Goal: Task Accomplishment & Management: Complete application form

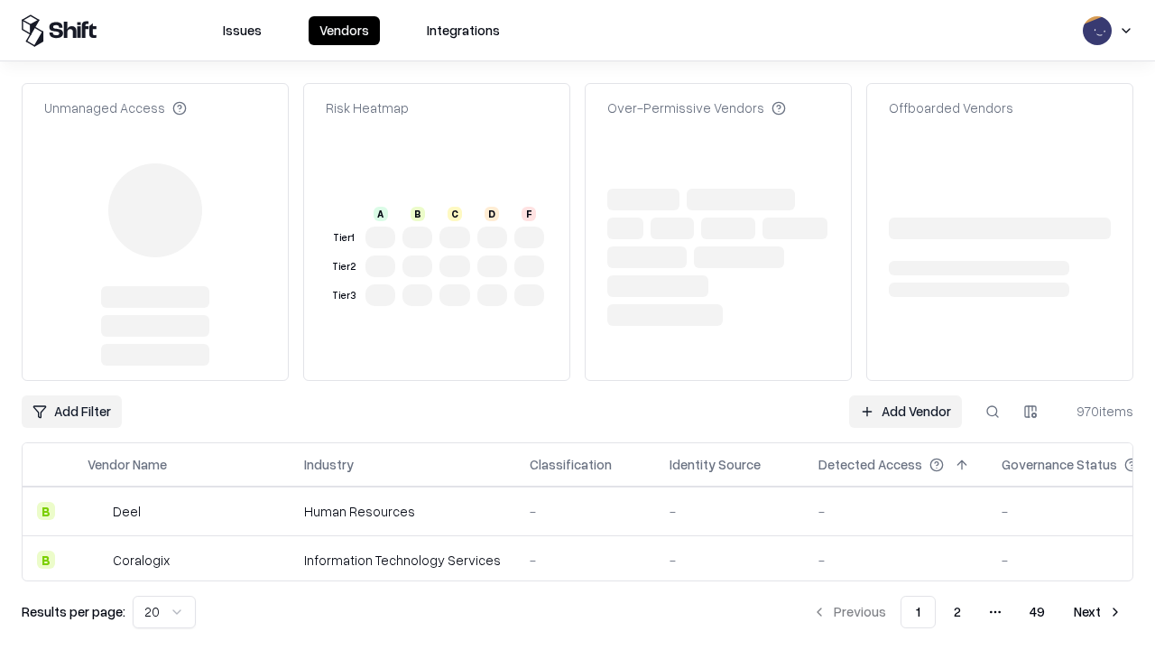
click at [905, 395] on link "Add Vendor" at bounding box center [905, 411] width 113 height 32
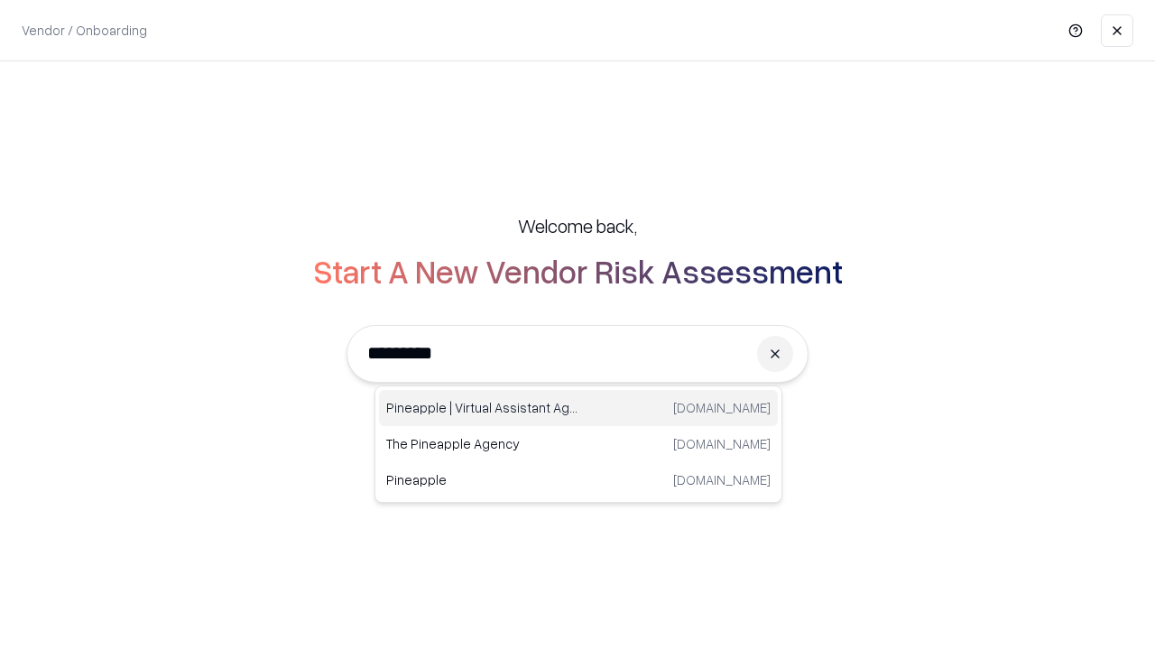
click at [578, 408] on div "Pineapple | Virtual Assistant Agency [DOMAIN_NAME]" at bounding box center [578, 408] width 399 height 36
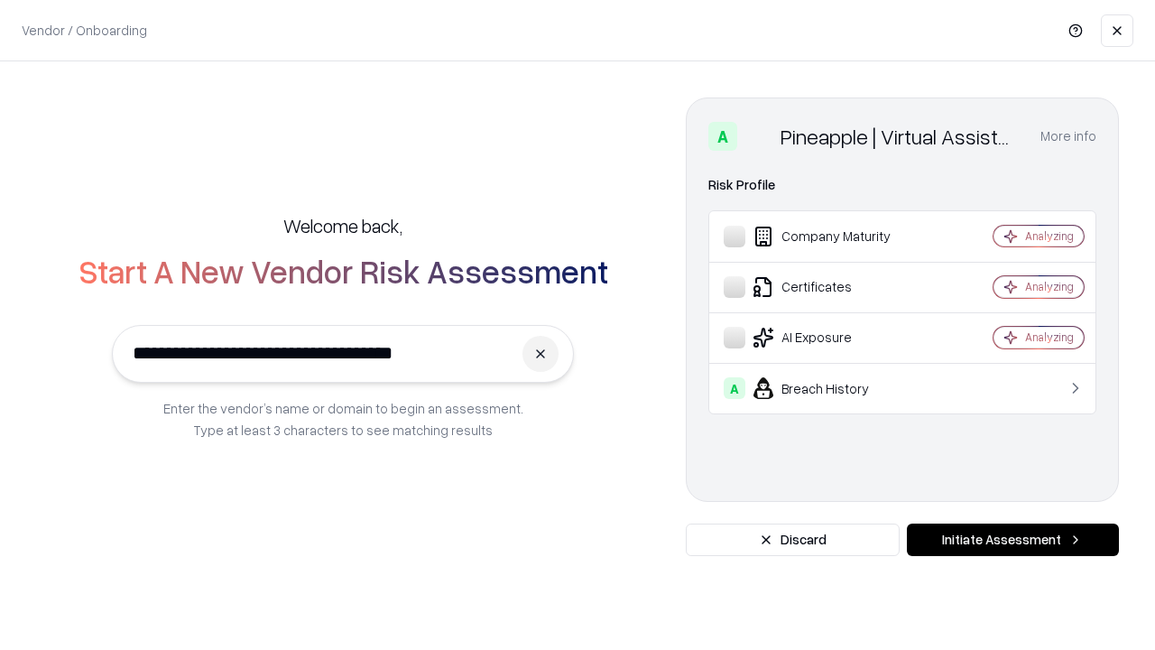
type input "**********"
click at [1012, 540] on button "Initiate Assessment" at bounding box center [1013, 539] width 212 height 32
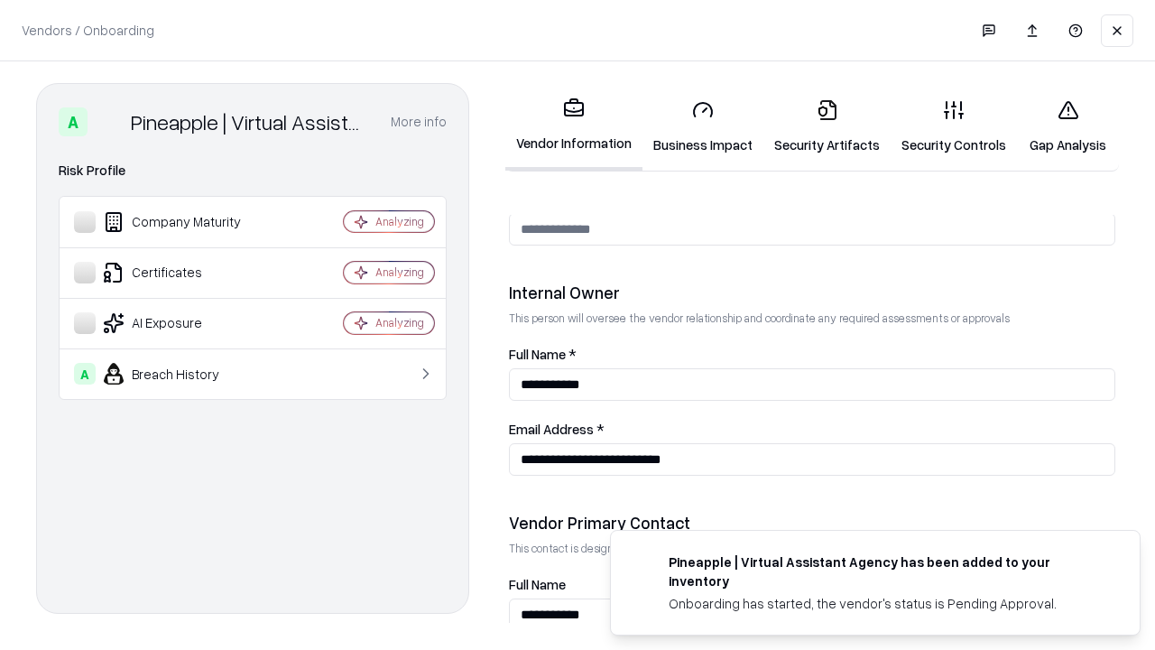
scroll to position [935, 0]
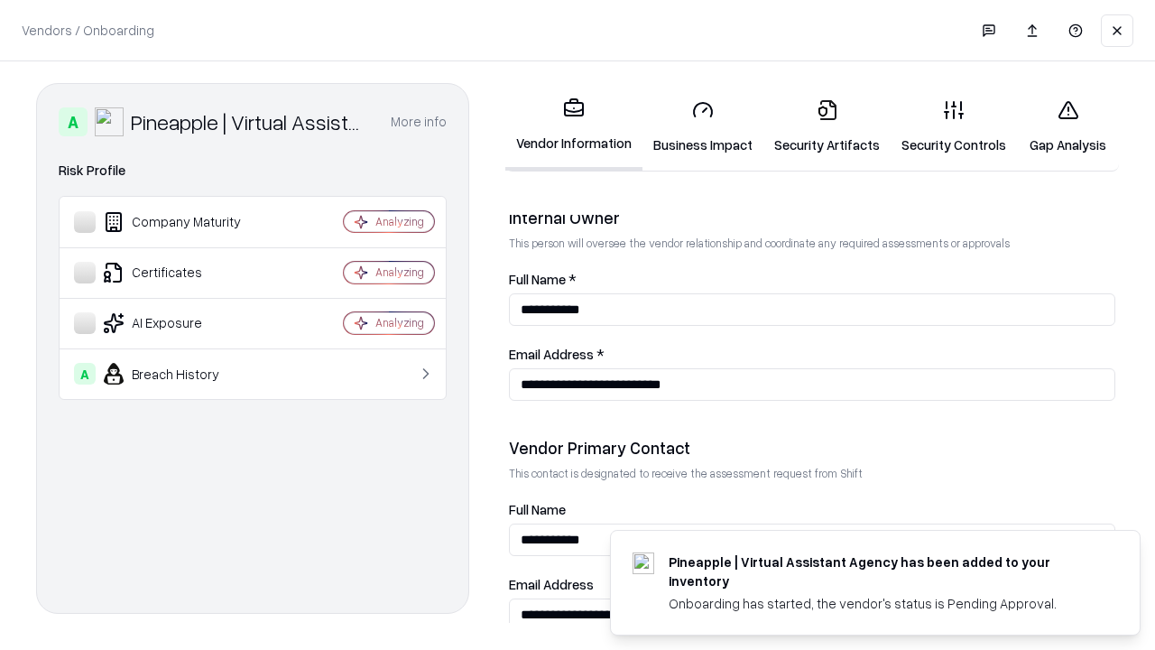
click at [703, 126] on link "Business Impact" at bounding box center [702, 127] width 121 height 84
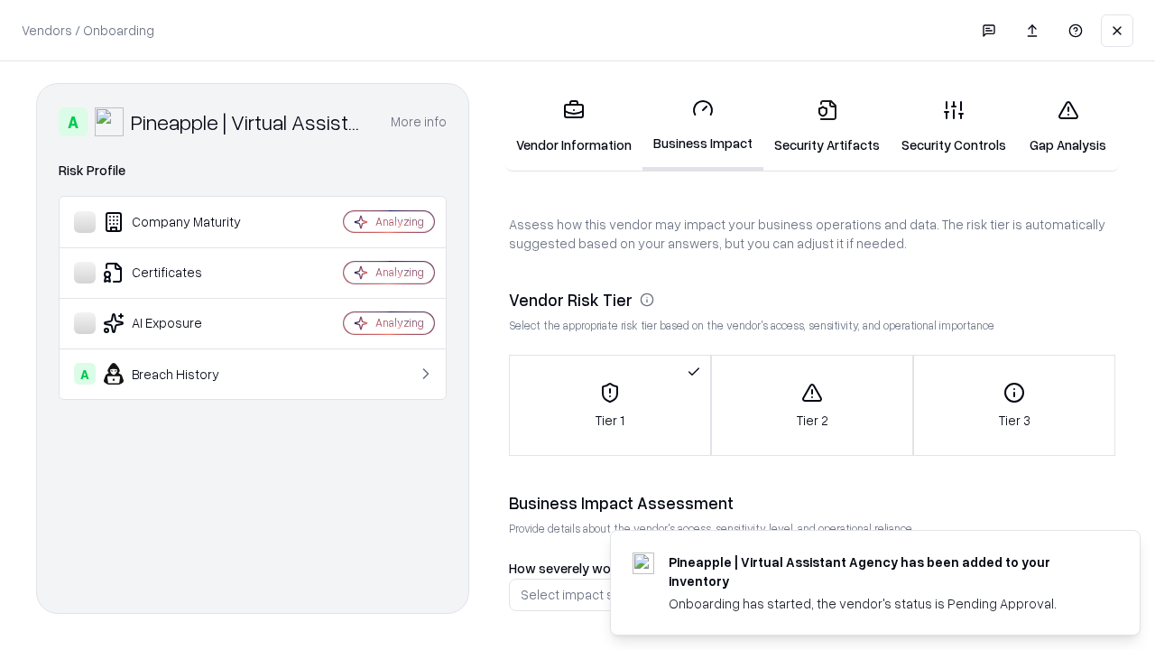
click at [827, 126] on link "Security Artifacts" at bounding box center [826, 127] width 127 height 84
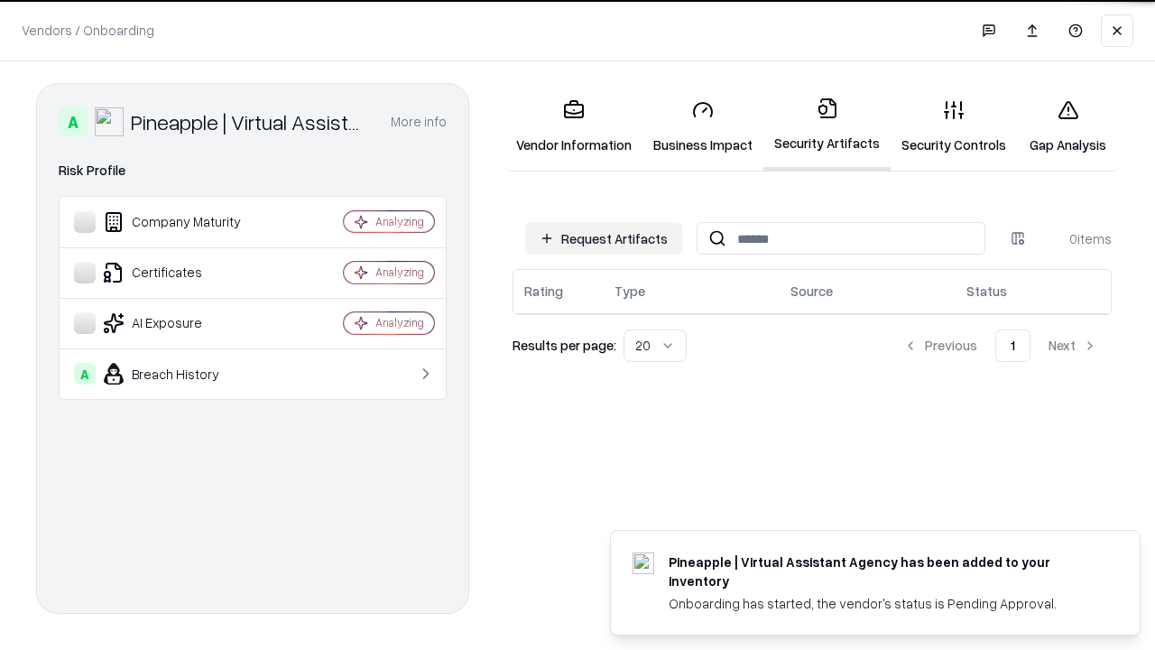
click at [604, 238] on button "Request Artifacts" at bounding box center [603, 238] width 157 height 32
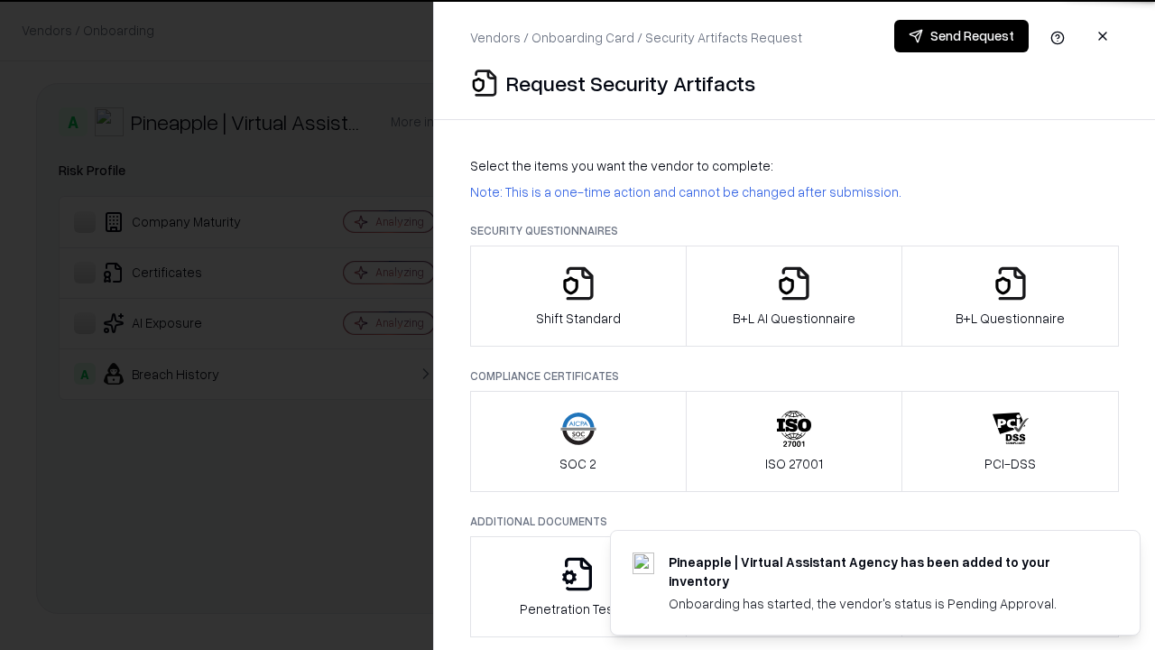
click at [577, 296] on icon "button" at bounding box center [578, 283] width 36 height 36
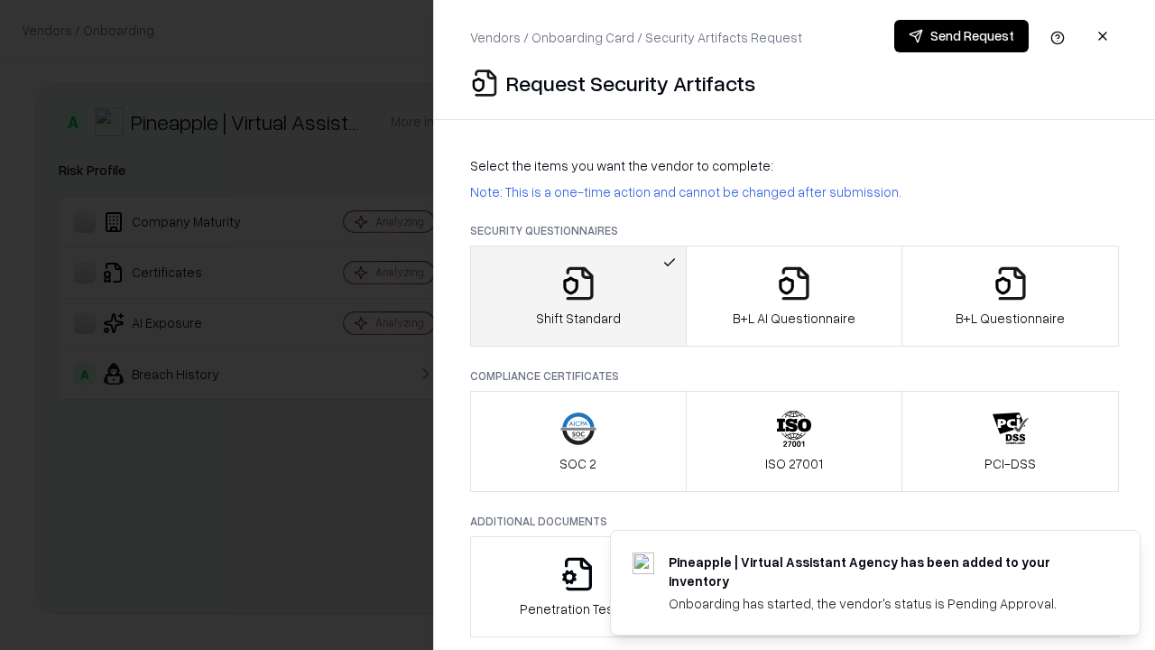
click at [961, 36] on button "Send Request" at bounding box center [961, 36] width 134 height 32
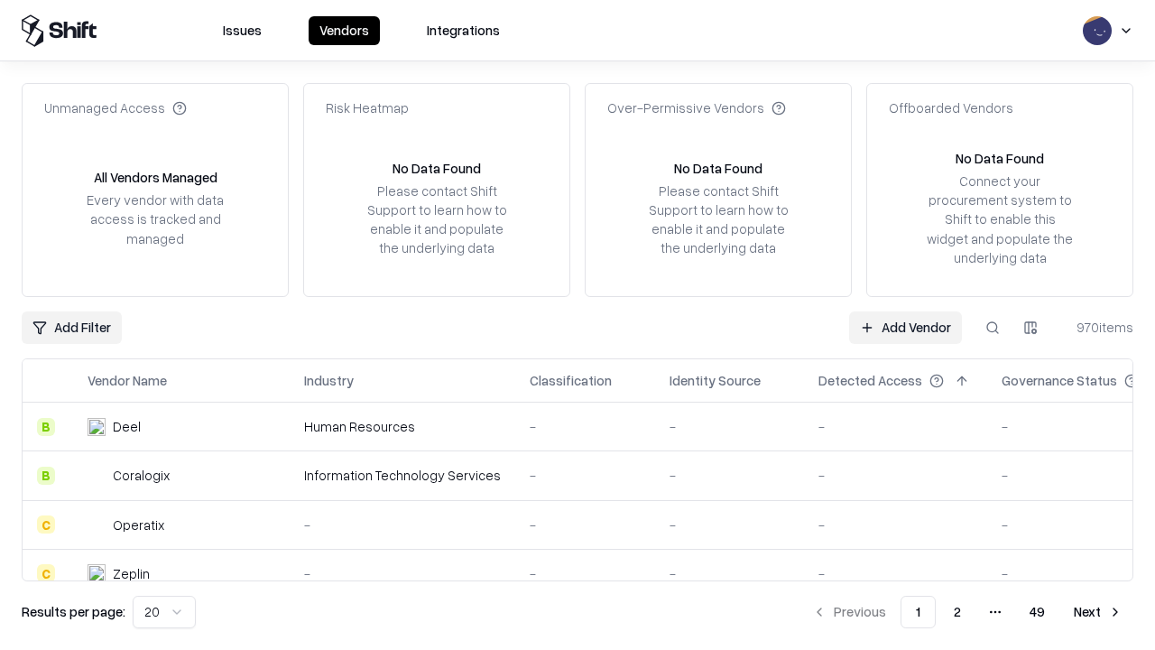
click at [993, 327] on button at bounding box center [992, 327] width 32 height 32
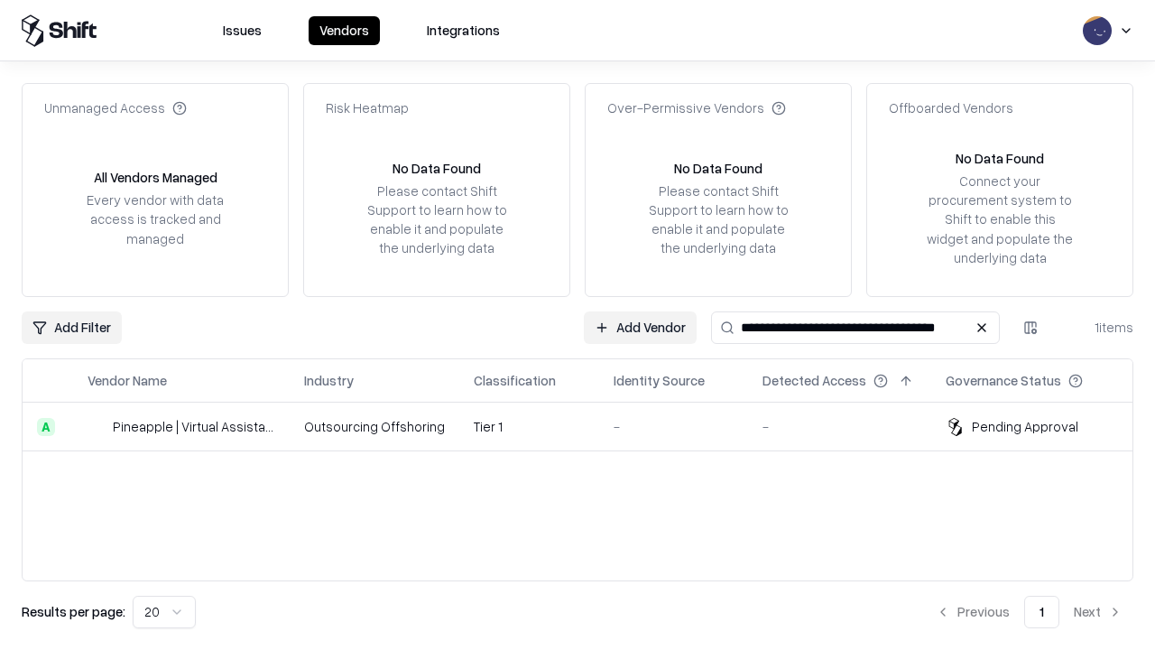
type input "**********"
click at [588, 426] on td "Tier 1" at bounding box center [529, 426] width 140 height 49
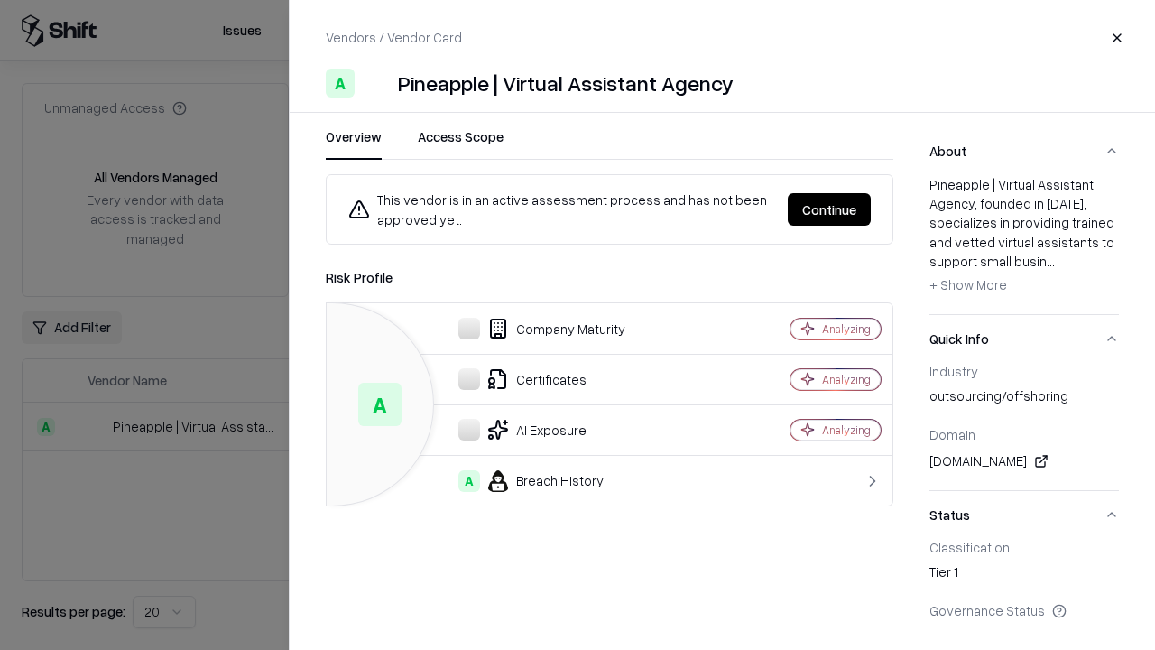
click at [829, 209] on button "Continue" at bounding box center [829, 209] width 83 height 32
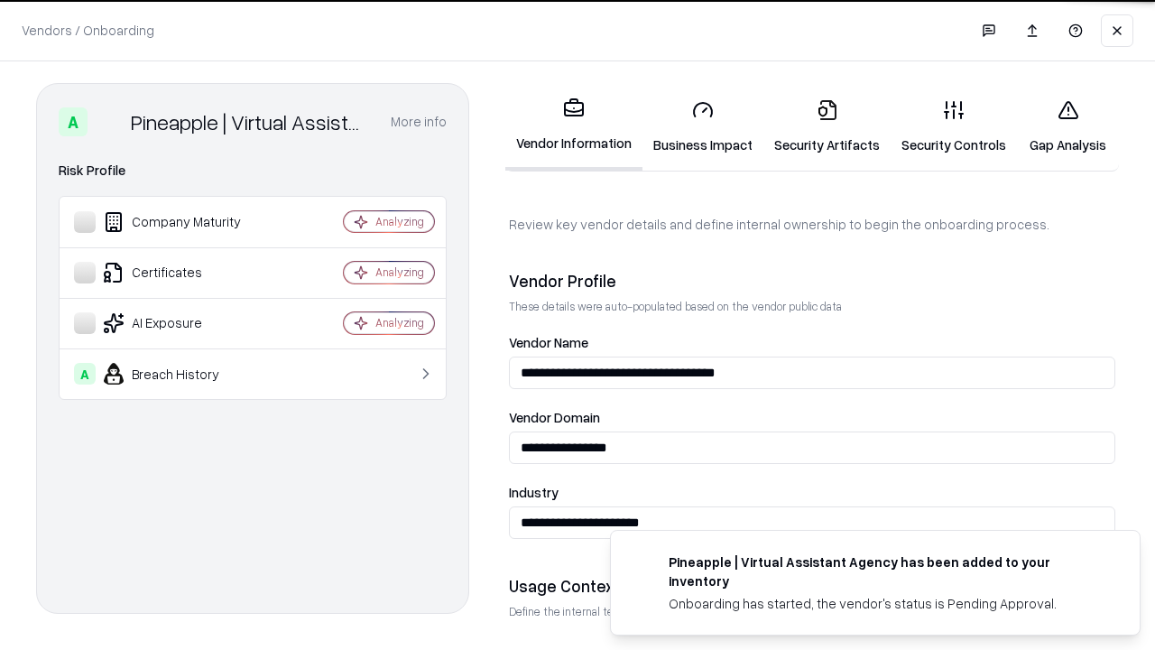
click at [827, 126] on link "Security Artifacts" at bounding box center [826, 127] width 127 height 84
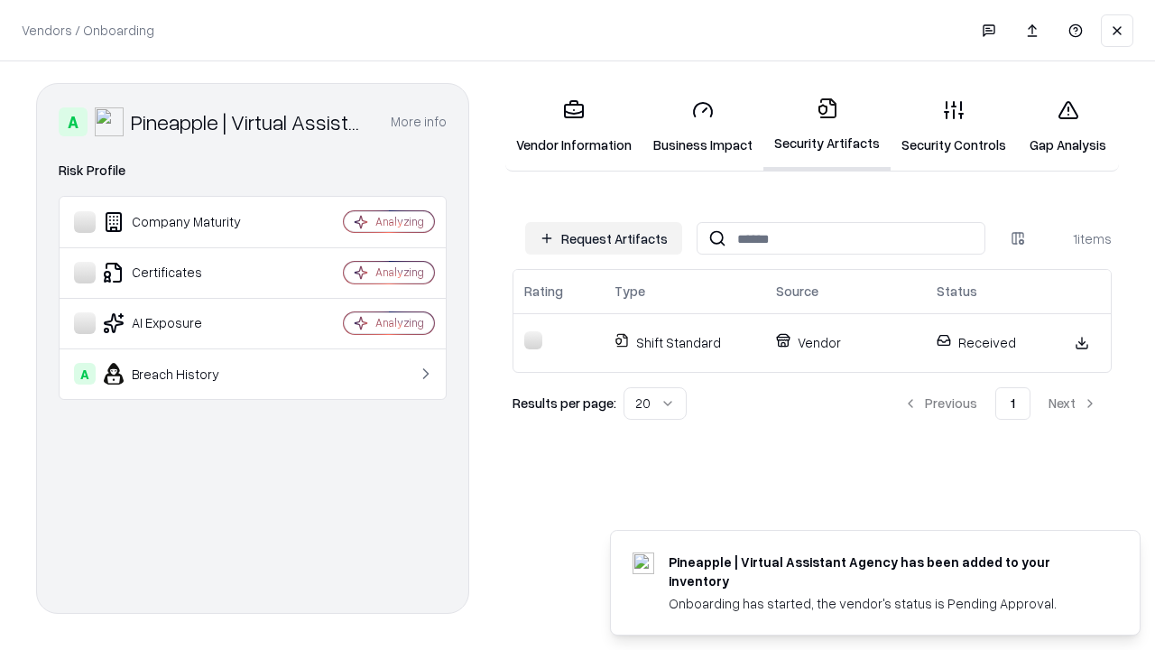
click at [954, 126] on link "Security Controls" at bounding box center [954, 127] width 126 height 84
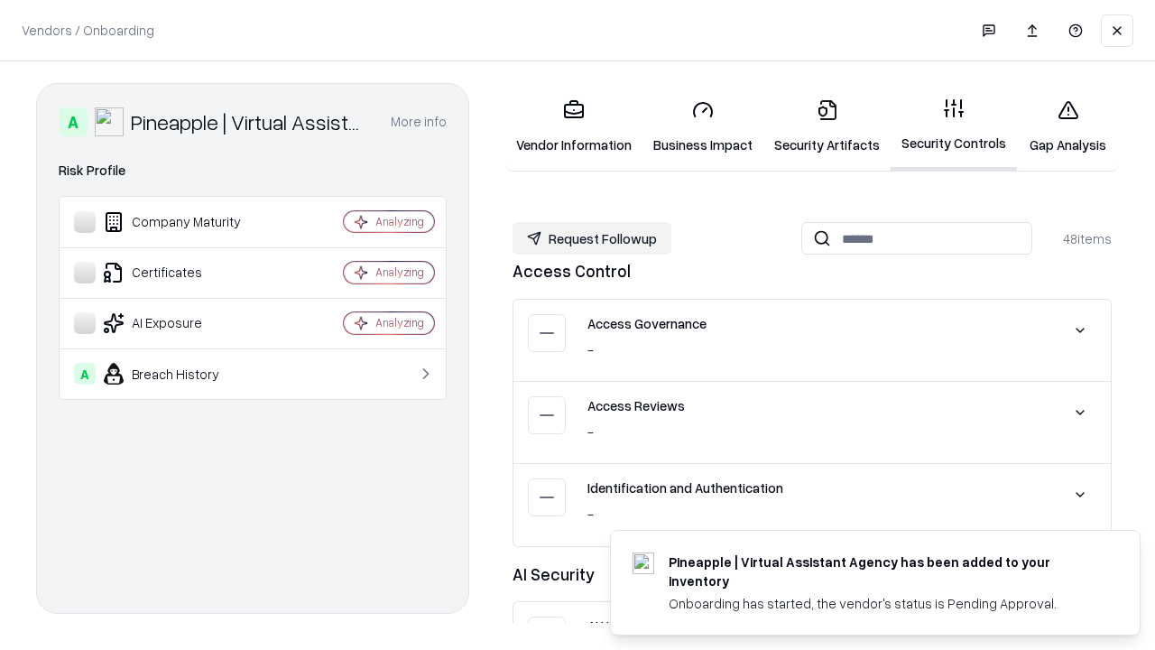
click at [592, 238] on button "Request Followup" at bounding box center [592, 238] width 159 height 32
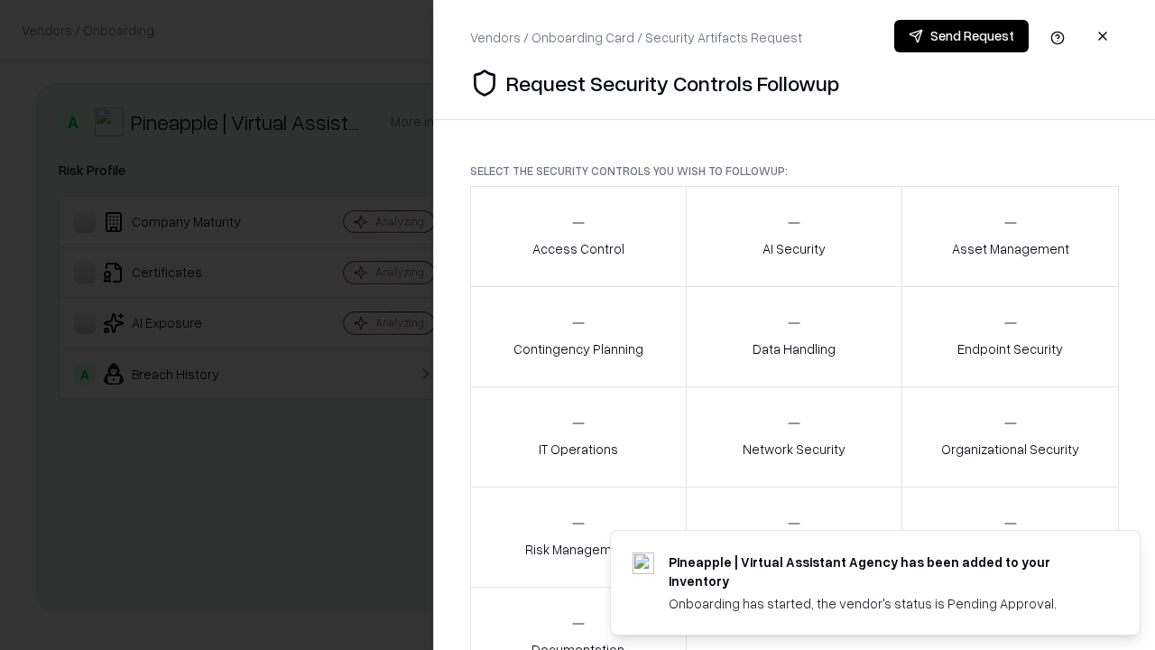
click at [577, 236] on div "Access Control" at bounding box center [578, 236] width 92 height 44
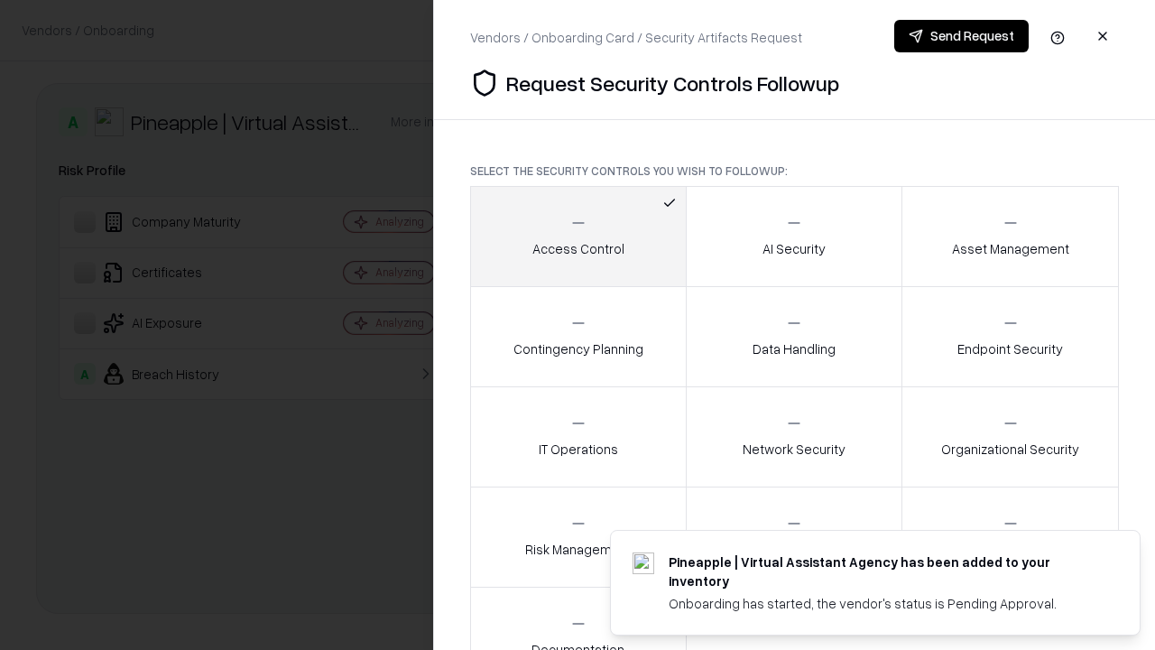
click at [961, 36] on button "Send Request" at bounding box center [961, 36] width 134 height 32
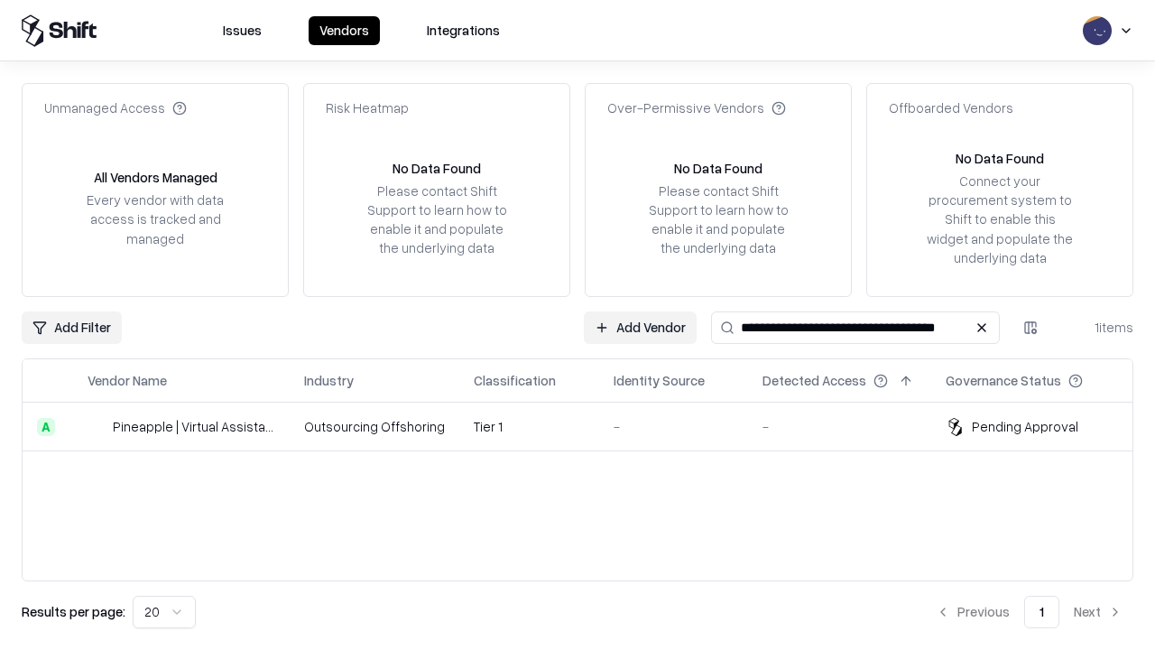
type input "**********"
click at [588, 426] on td "Tier 1" at bounding box center [529, 426] width 140 height 49
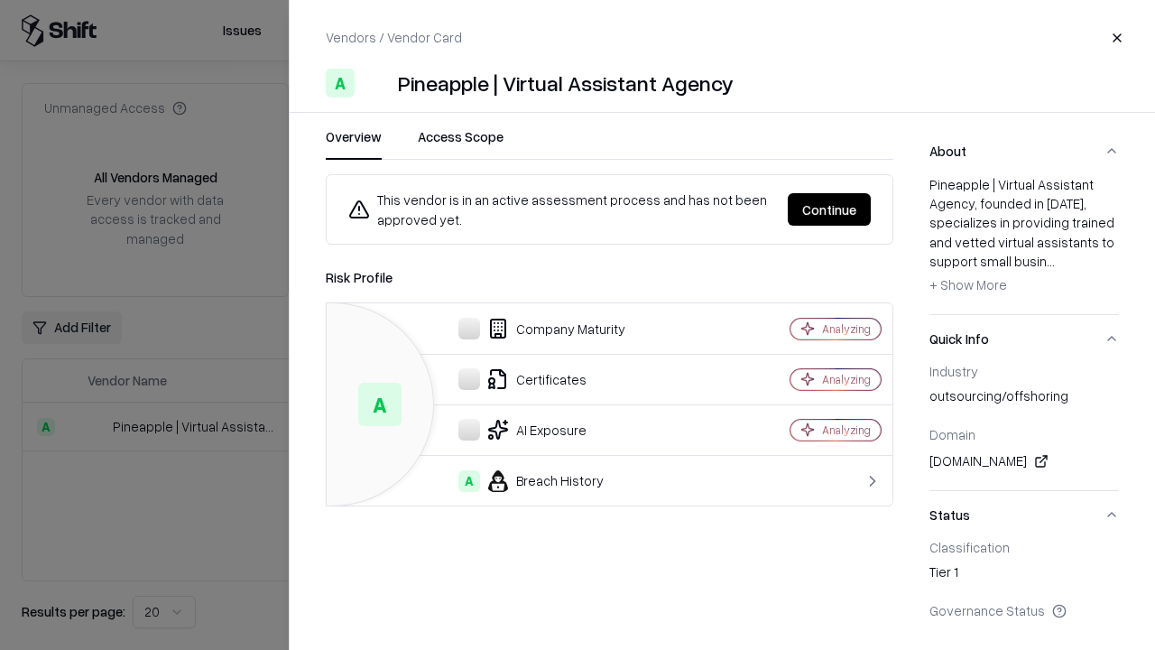
click at [829, 209] on button "Continue" at bounding box center [829, 209] width 83 height 32
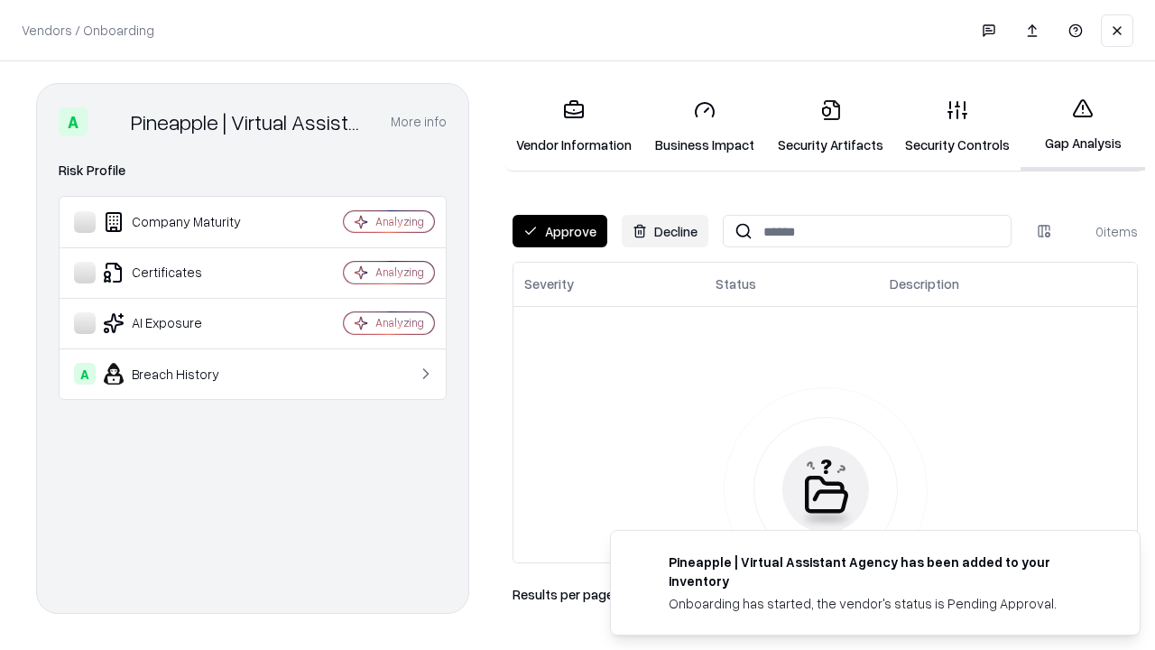
click at [559, 231] on button "Approve" at bounding box center [560, 231] width 95 height 32
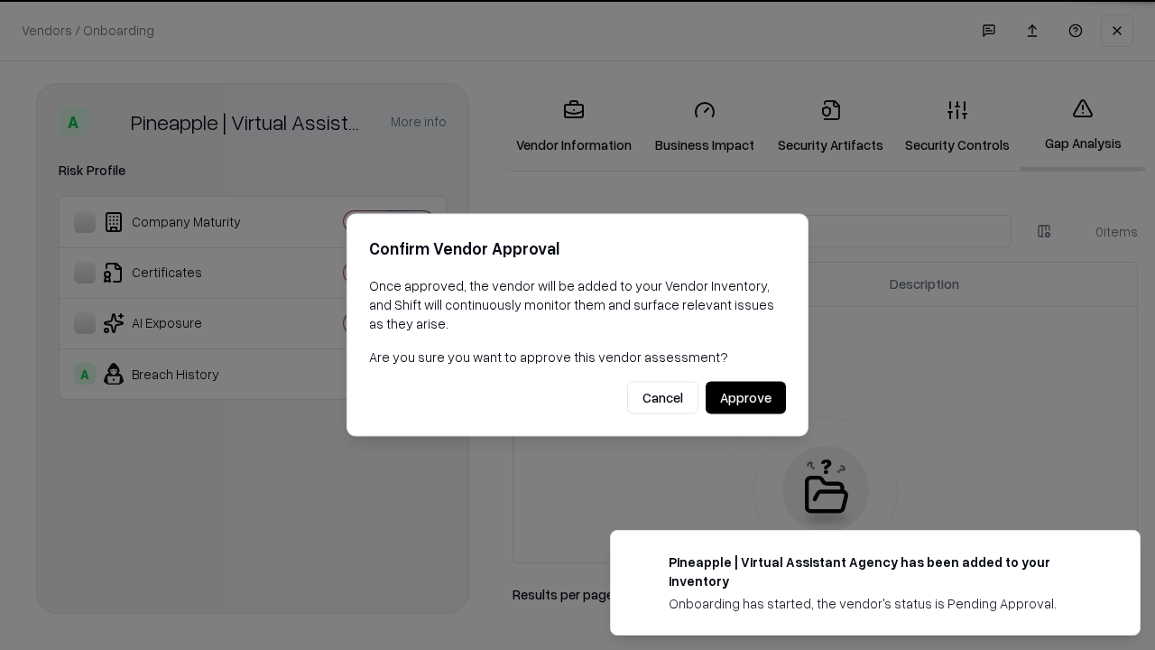
click at [745, 397] on button "Approve" at bounding box center [746, 398] width 80 height 32
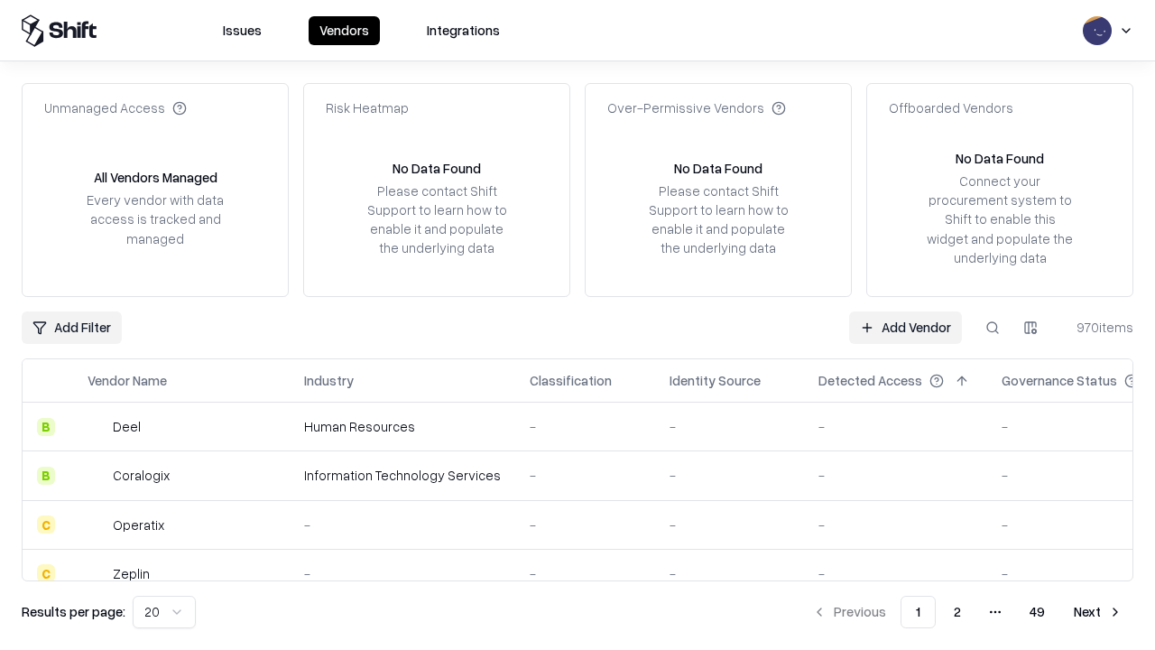
type input "**********"
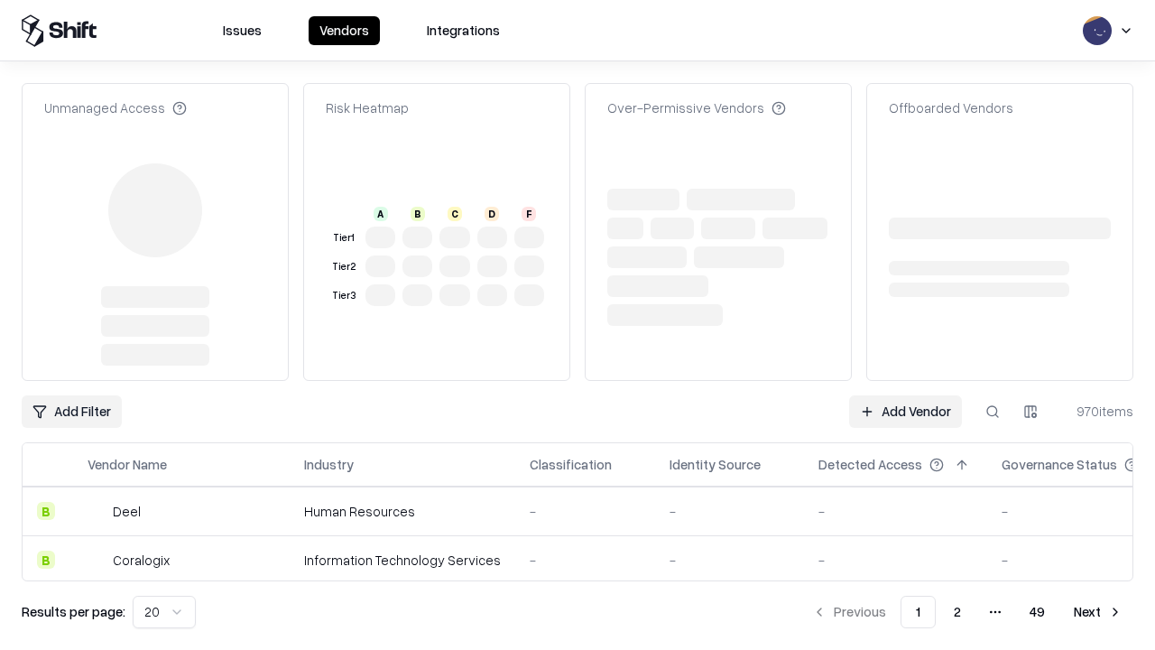
click at [905, 395] on link "Add Vendor" at bounding box center [905, 411] width 113 height 32
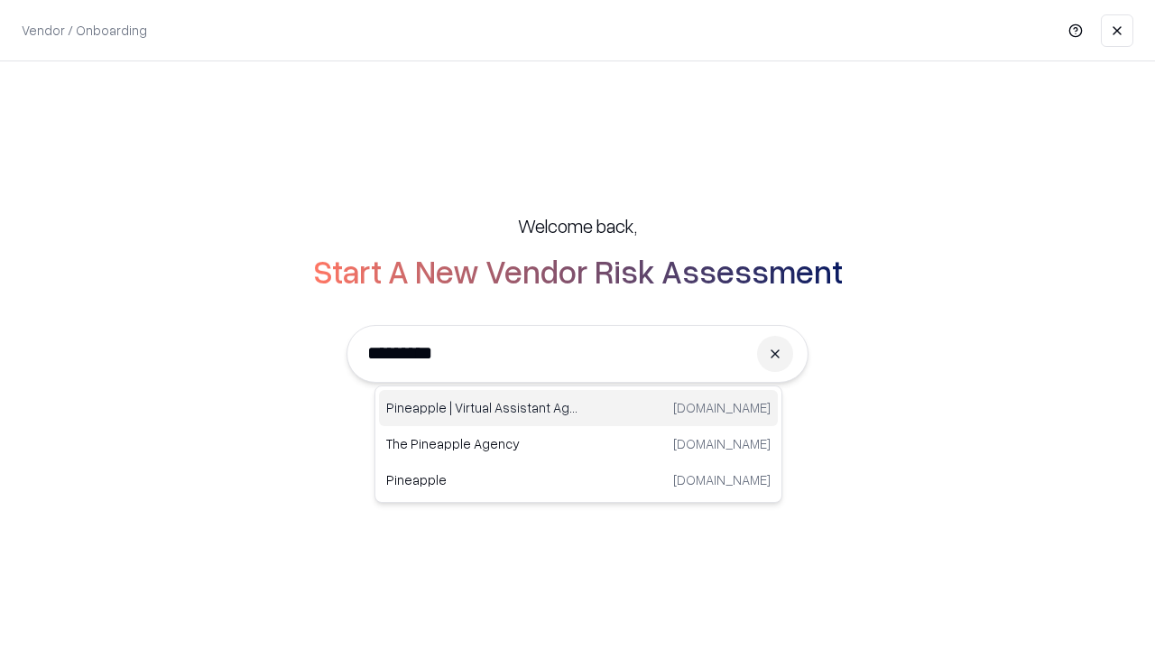
click at [578, 408] on div "Pineapple | Virtual Assistant Agency [DOMAIN_NAME]" at bounding box center [578, 408] width 399 height 36
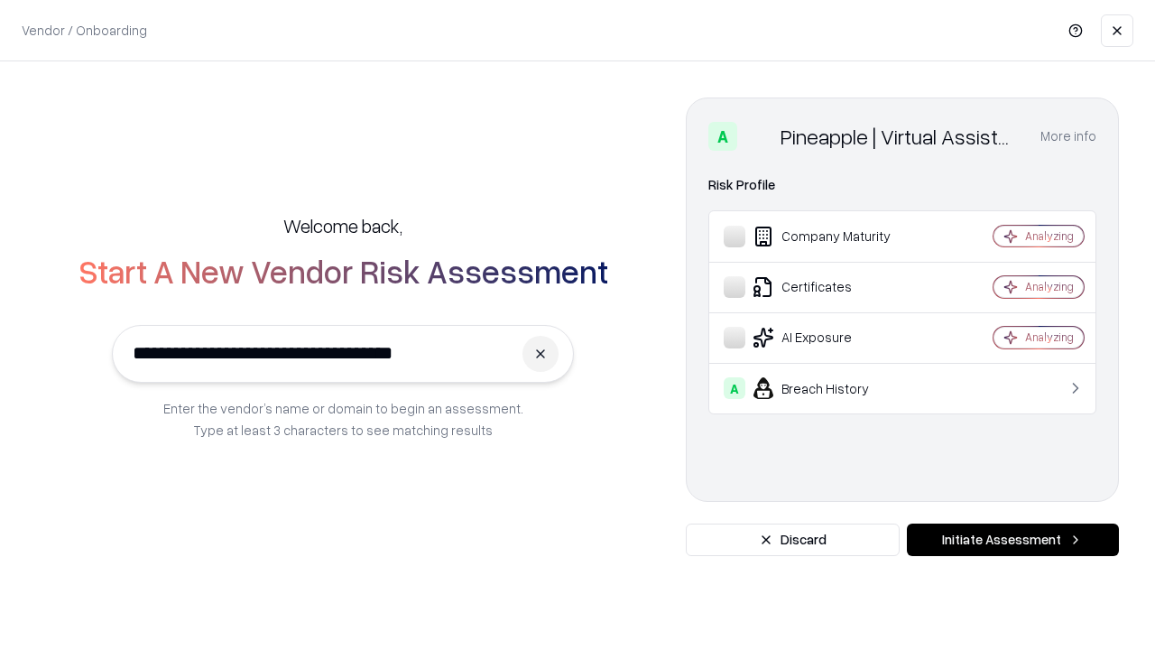
type input "**********"
click at [1012, 540] on button "Initiate Assessment" at bounding box center [1013, 539] width 212 height 32
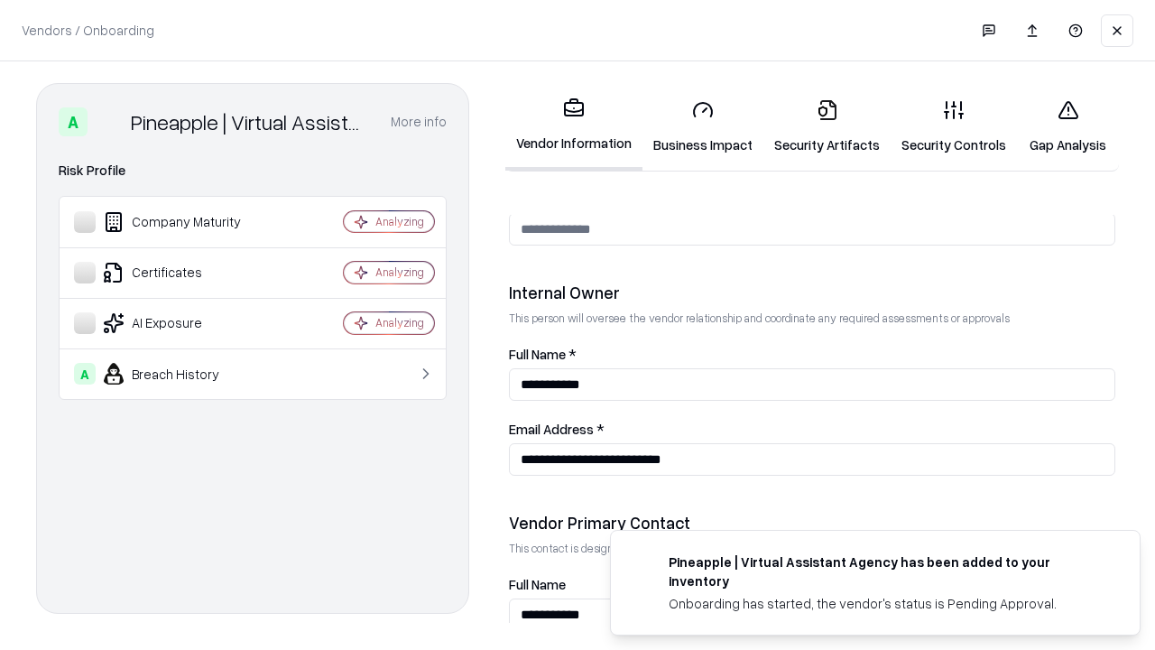
scroll to position [935, 0]
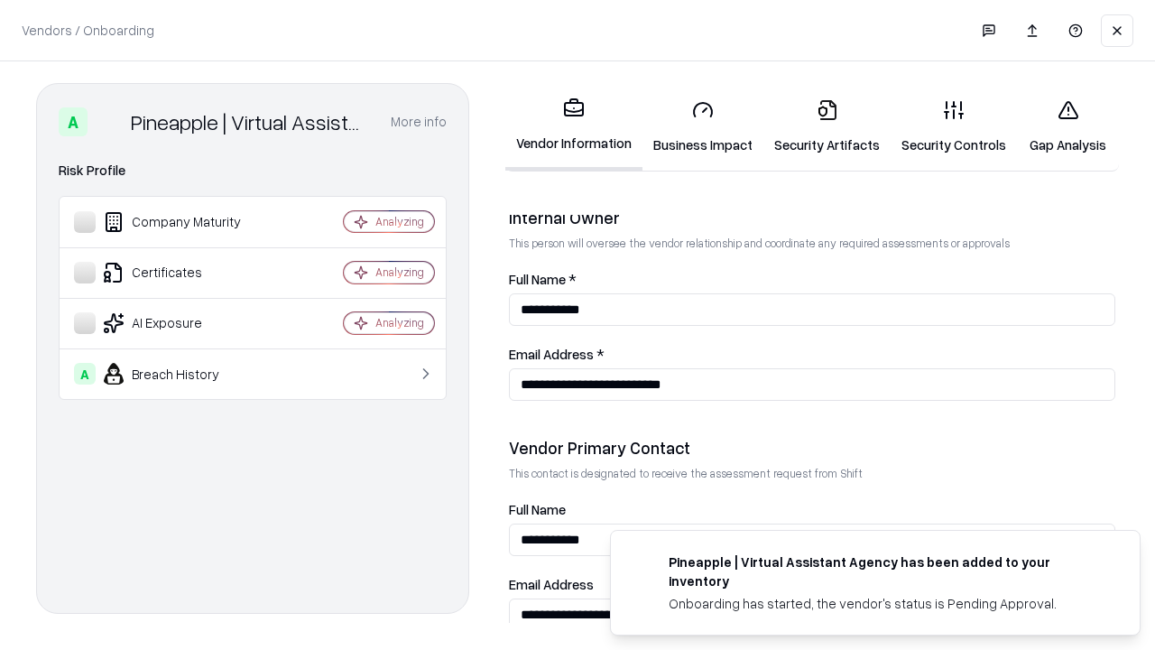
click at [1067, 126] on link "Gap Analysis" at bounding box center [1068, 127] width 102 height 84
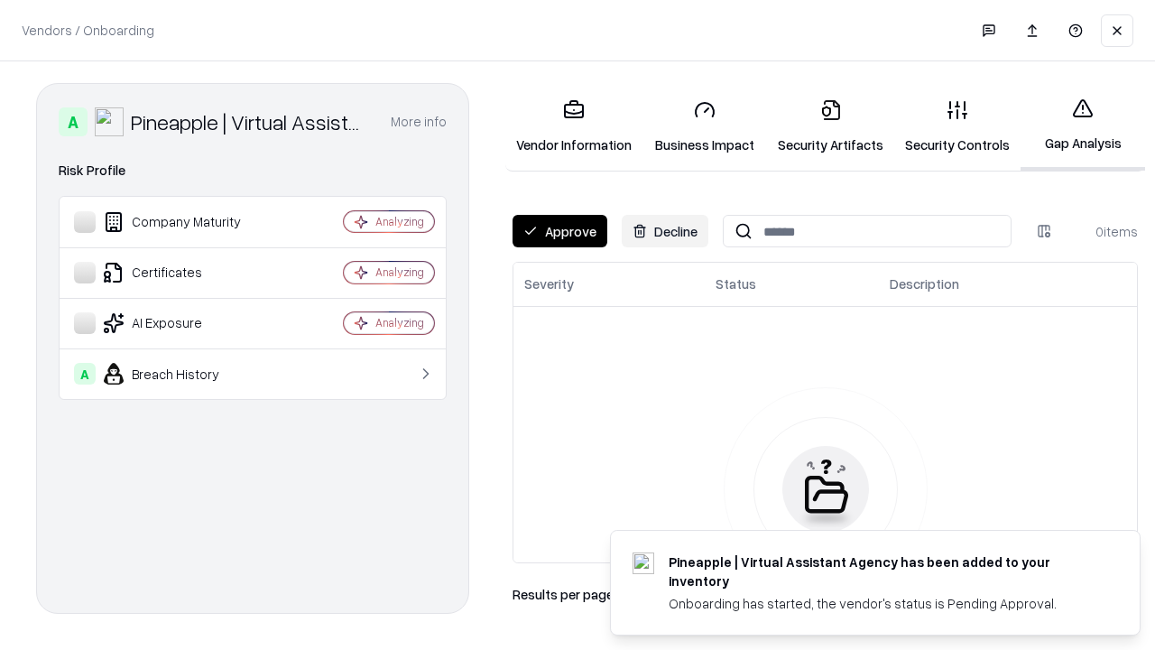
click at [559, 231] on button "Approve" at bounding box center [560, 231] width 95 height 32
